Goal: Understand process/instructions: Learn how to perform a task or action

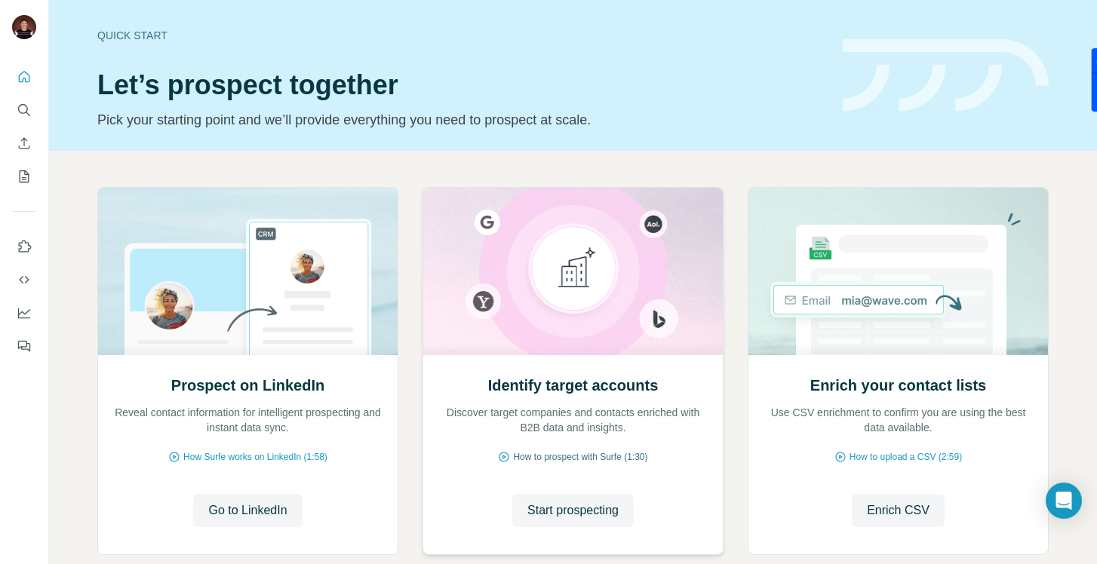
click at [529, 457] on span "How to prospect with Surfe (1:30)" at bounding box center [580, 458] width 134 height 14
click at [863, 452] on span "How to upload a CSV (2:59)" at bounding box center [906, 458] width 112 height 14
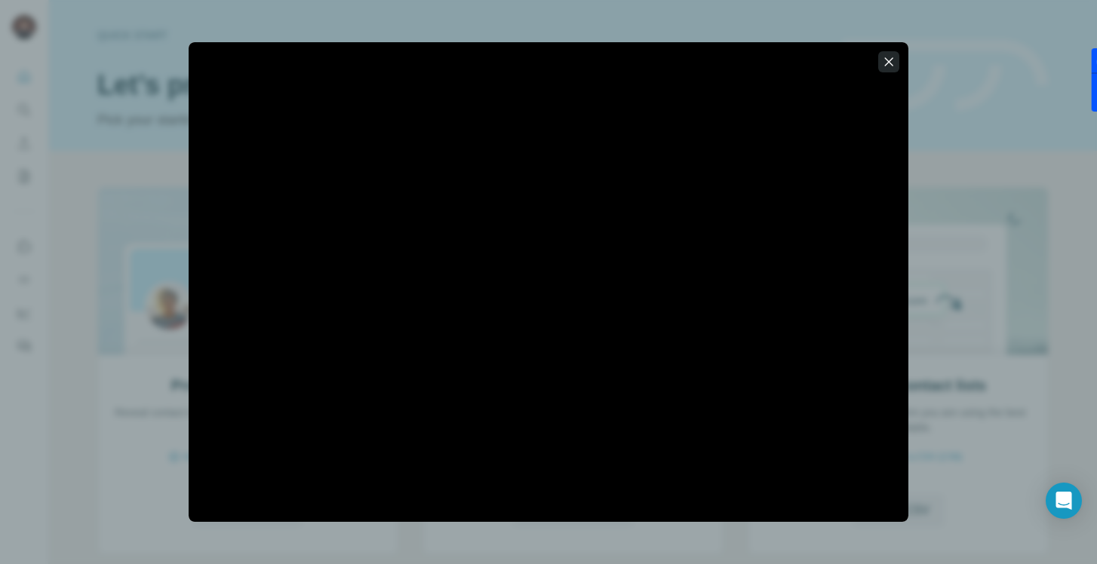
click at [885, 63] on icon "button" at bounding box center [888, 61] width 15 height 15
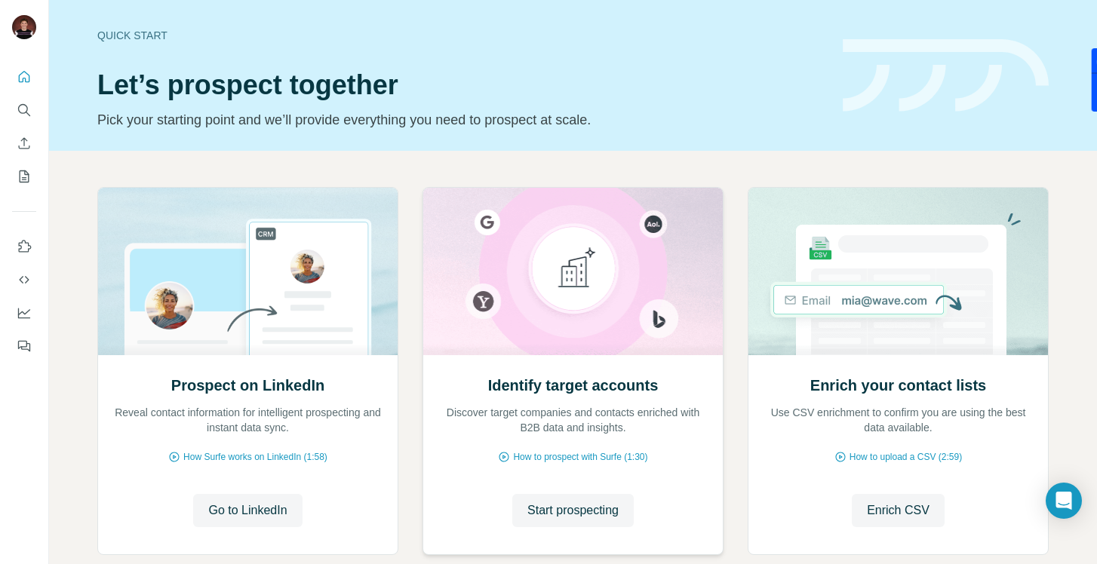
scroll to position [88, 0]
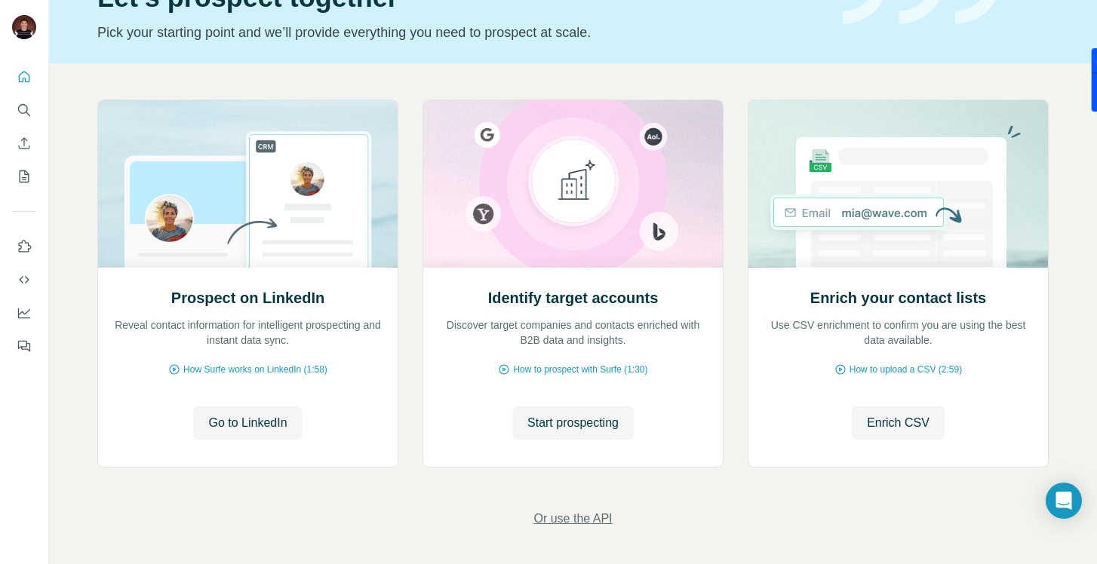
click at [556, 520] on span "Or use the API" at bounding box center [573, 519] width 78 height 18
